Goal: Complete application form

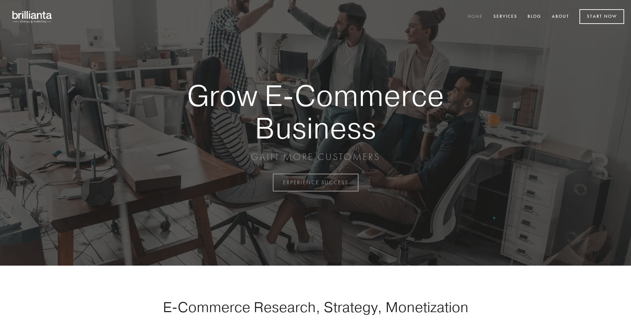
scroll to position [1791, 0]
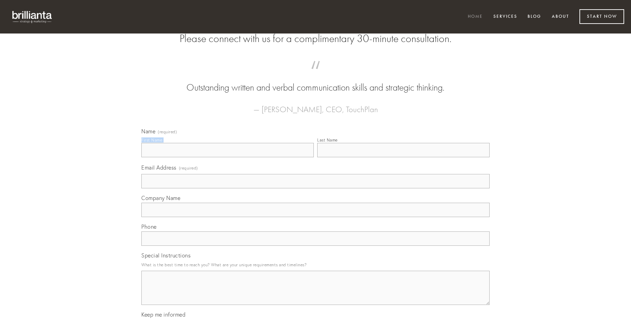
type input "[PERSON_NAME]"
click at [403, 157] on input "Last Name" at bounding box center [403, 150] width 172 height 14
type input "[PERSON_NAME]"
click at [316, 188] on input "Email Address (required)" at bounding box center [315, 181] width 348 height 14
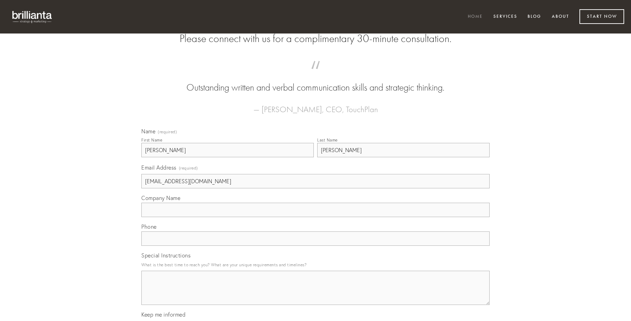
type input "[EMAIL_ADDRESS][DOMAIN_NAME]"
click at [316, 217] on input "Company Name" at bounding box center [315, 210] width 348 height 14
type input "bis"
click at [316, 246] on input "text" at bounding box center [315, 238] width 348 height 14
click at [316, 294] on textarea "Special Instructions" at bounding box center [315, 288] width 348 height 34
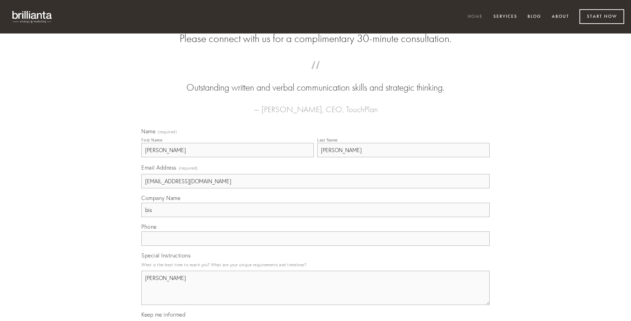
type textarea "[PERSON_NAME]"
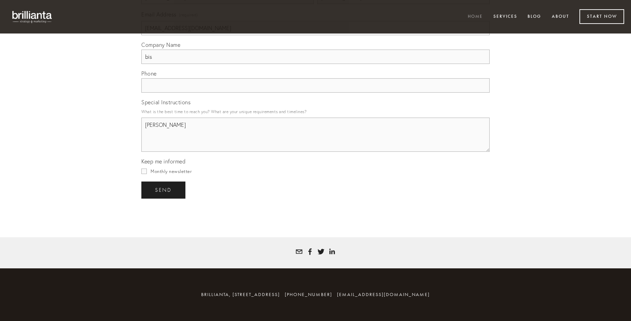
click at [164, 190] on span "send" at bounding box center [163, 190] width 17 height 6
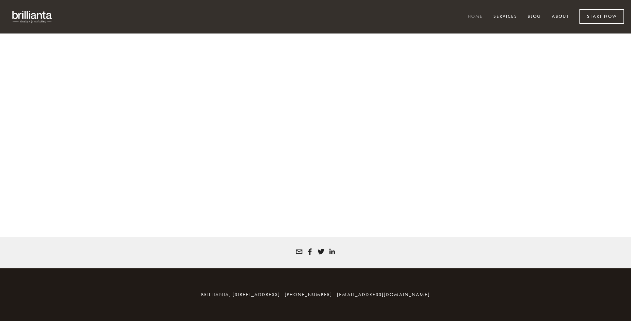
scroll to position [1781, 0]
